Goal: Task Accomplishment & Management: Use online tool/utility

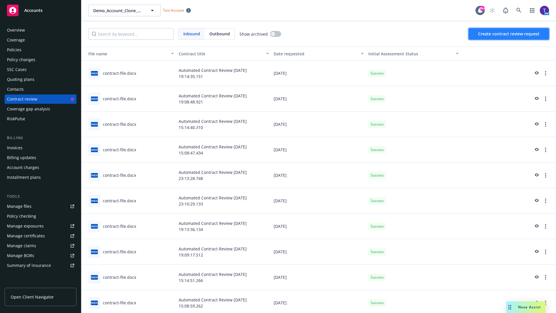
click at [509, 34] on span "Create contract review request" at bounding box center [508, 34] width 61 height 6
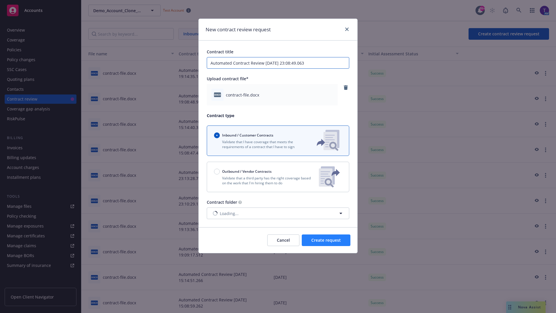
type input "Automated Contract Review [DATE] 23:08:49.063"
click at [326, 240] on span "Create request" at bounding box center [326, 240] width 30 height 6
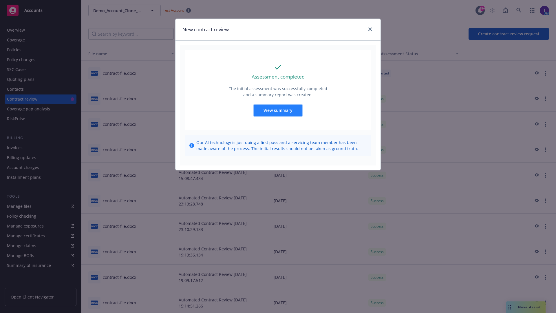
click at [278, 110] on span "View summary" at bounding box center [278, 110] width 29 height 6
